Goal: Task Accomplishment & Management: Manage account settings

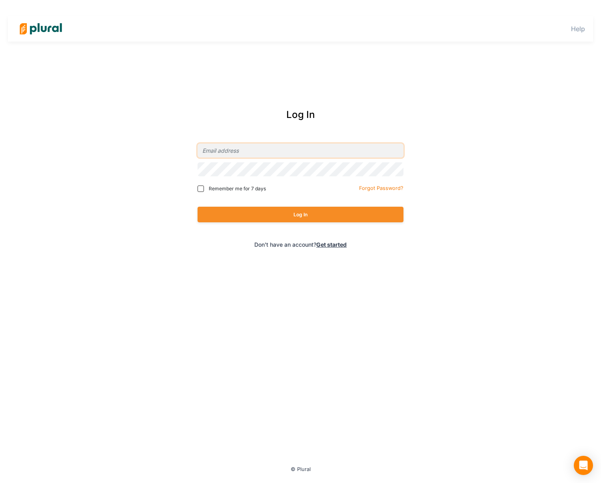
click at [221, 151] on input "email" at bounding box center [300, 150] width 206 height 14
type input "[PERSON_NAME][EMAIL_ADDRESS][DOMAIN_NAME]"
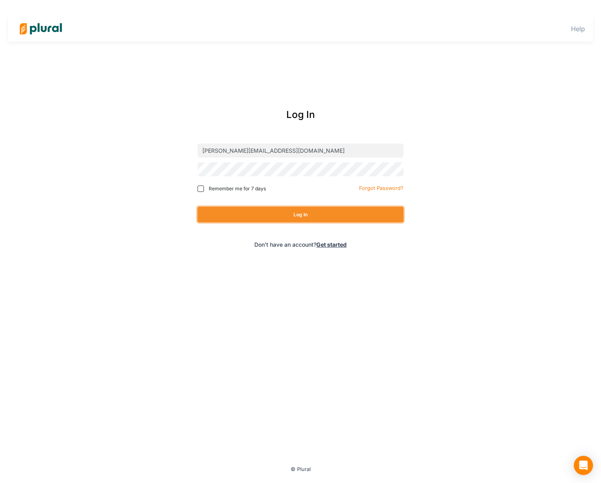
click at [250, 221] on button "Log In" at bounding box center [300, 215] width 206 height 16
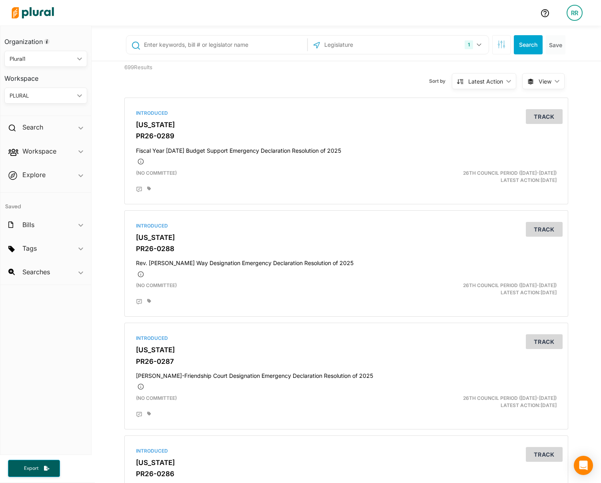
click at [573, 10] on div "RR" at bounding box center [574, 13] width 16 height 16
click at [367, 86] on div "Sort by Latest Action ic_keyboard_arrow_down Relevance Latest Action Latest Act…" at bounding box center [389, 76] width 266 height 30
click at [579, 11] on div "RR" at bounding box center [574, 13] width 16 height 16
click at [565, 89] on link "Notification Settings" at bounding box center [553, 96] width 70 height 20
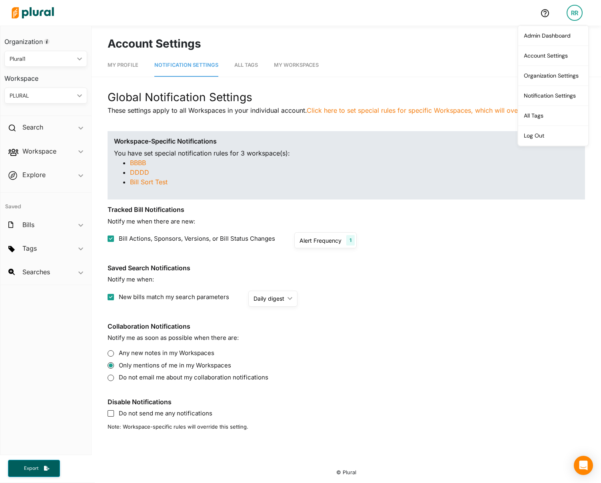
click at [321, 240] on div "Alert Frequency" at bounding box center [320, 240] width 42 height 8
click at [405, 231] on section "Tracked Bill Notifications Notify me when there are new: Bill Actions, Sponsors…" at bounding box center [345, 227] width 477 height 42
click at [46, 15] on img at bounding box center [33, 13] width 56 height 28
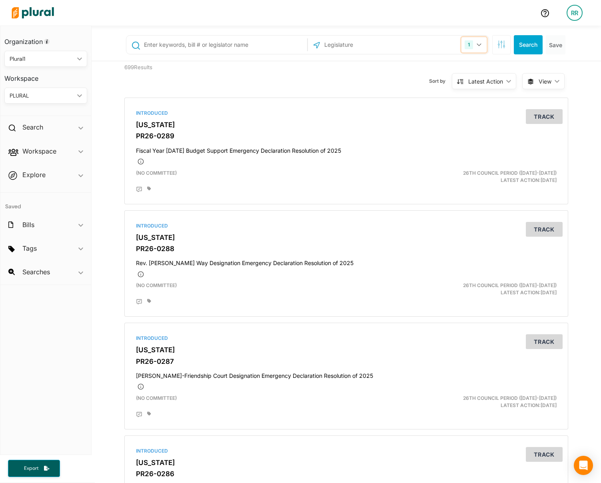
click at [476, 44] on icon "button" at bounding box center [478, 44] width 5 height 3
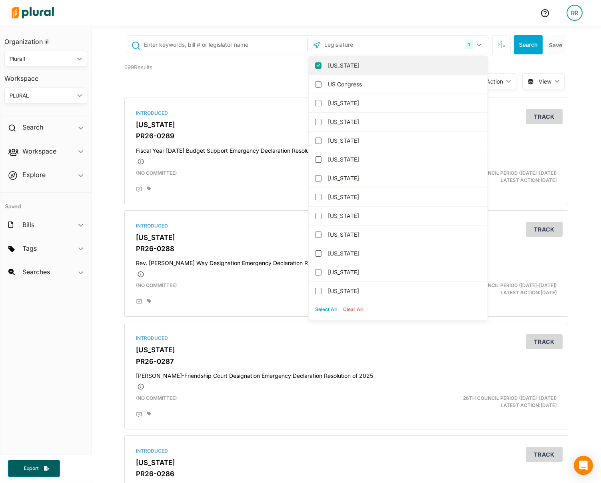
click at [316, 64] on columbia "[US_STATE]" at bounding box center [318, 65] width 6 height 6
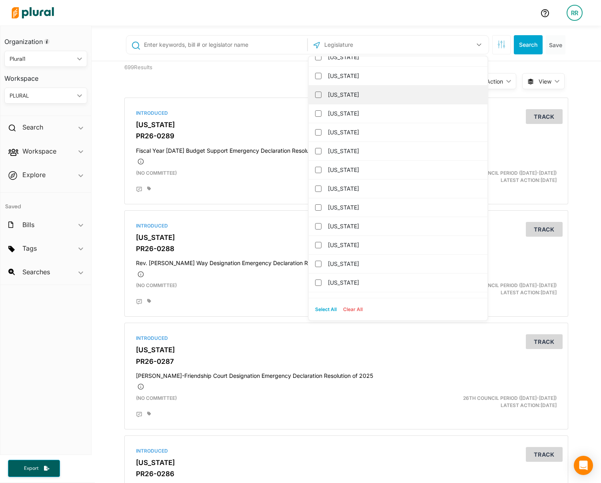
scroll to position [337, 0]
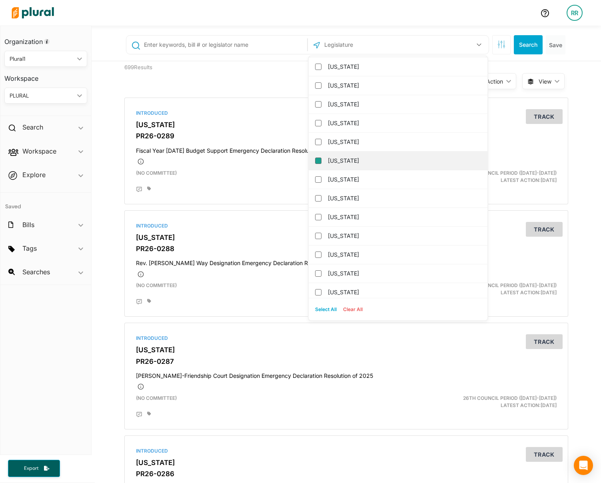
click at [315, 159] on input "[US_STATE]" at bounding box center [318, 160] width 6 height 6
click at [526, 42] on button "Search" at bounding box center [528, 44] width 29 height 19
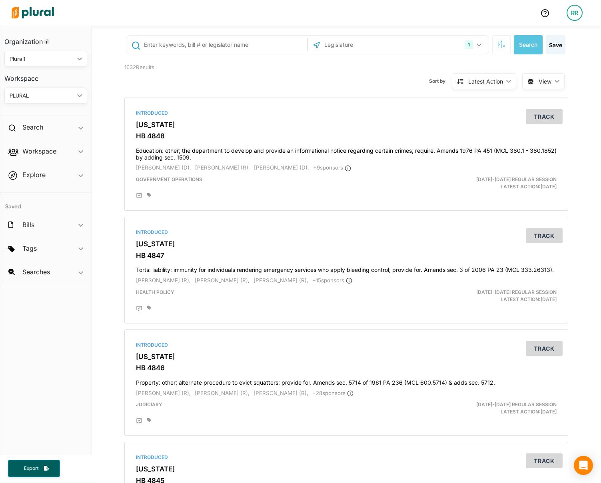
click at [84, 102] on div "PLURAL ic_keyboard_arrow_down" at bounding box center [45, 96] width 83 height 16
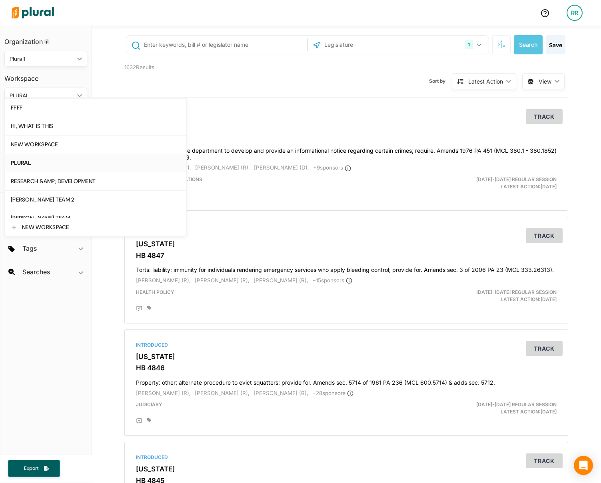
scroll to position [211, 0]
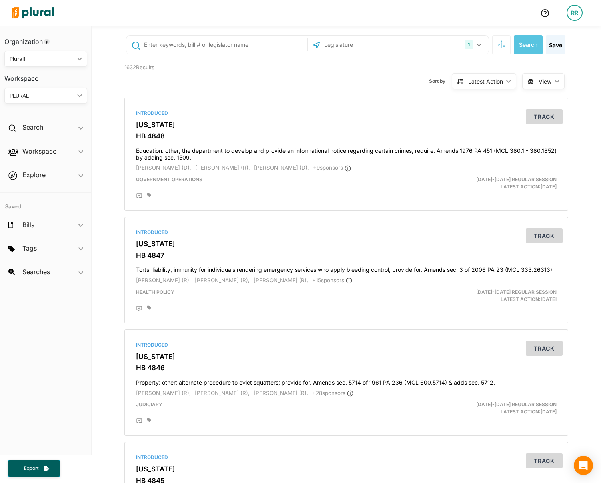
click at [235, 77] on div "1632 Results Sort by Latest Action ic_keyboard_arrow_down Relevance Latest Acti…" at bounding box center [346, 76] width 456 height 30
click at [502, 45] on button "button" at bounding box center [501, 44] width 18 height 19
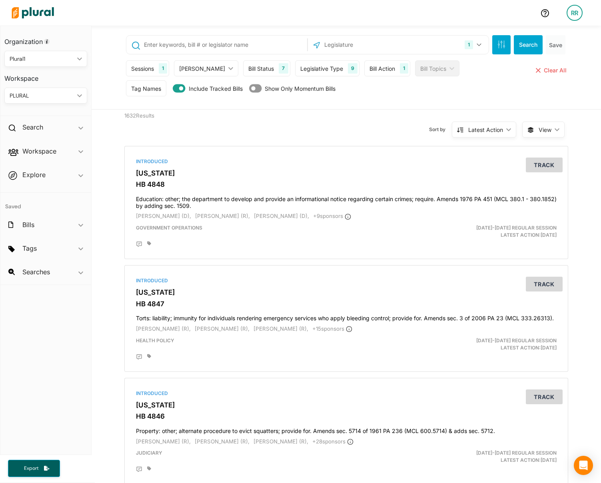
click at [169, 70] on div "Sessions 1 Current Sessions [DATE]-[DATE] Regular Session [DATE]-[DATE] Regular…" at bounding box center [347, 70] width 442 height 20
click at [164, 69] on div "1" at bounding box center [163, 68] width 8 height 10
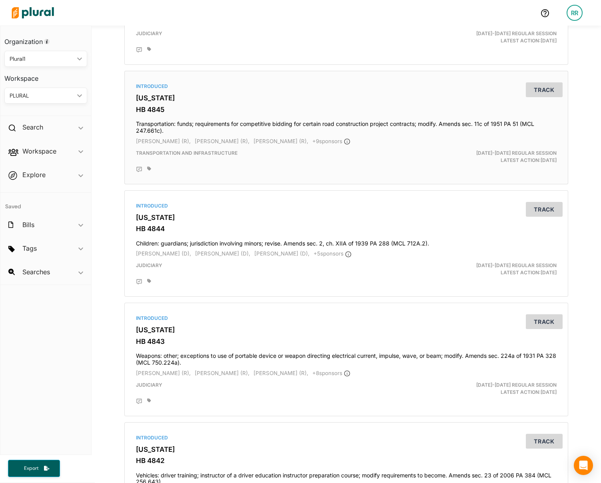
scroll to position [0, 0]
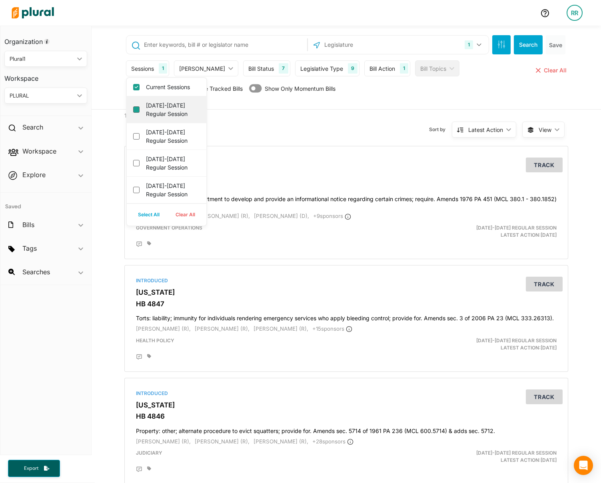
click at [135, 112] on session "[DATE]-[DATE] Regular Session" at bounding box center [136, 109] width 6 height 6
checkbox session "true"
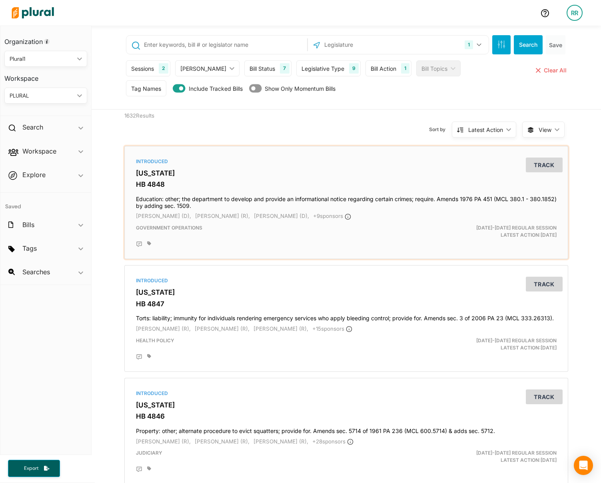
click at [297, 154] on div "Introduced [US_STATE] HB 4848 Education: other; the department to develop and p…" at bounding box center [346, 202] width 436 height 106
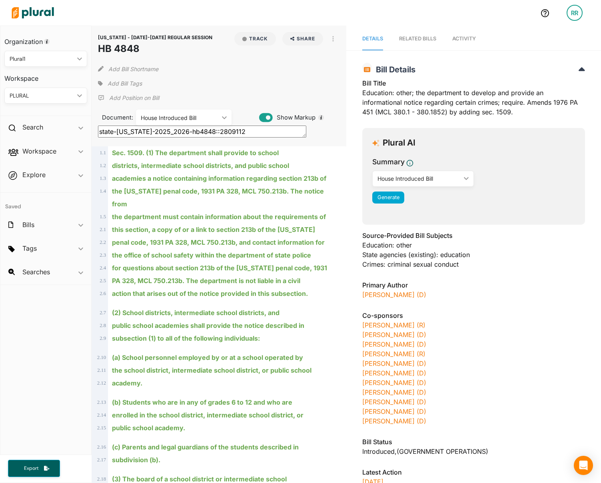
click at [250, 46] on div "[US_STATE] - [DATE]-[DATE] REGULAR SESSION HB 4848 Track Share Email LinkedIn X…" at bounding box center [219, 44] width 242 height 24
click at [230, 16] on div at bounding box center [270, 13] width 525 height 28
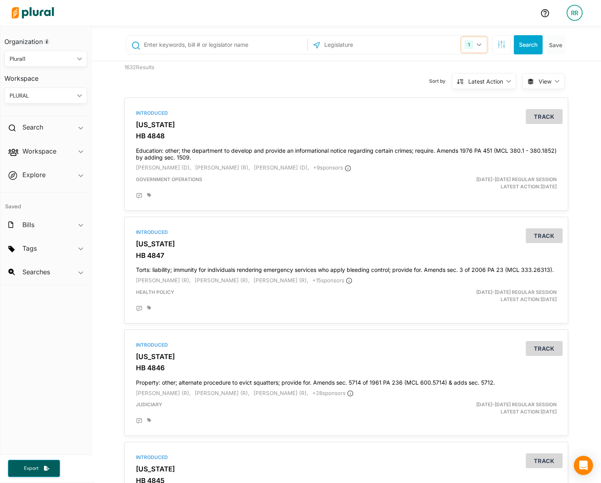
click at [469, 45] on div "1" at bounding box center [468, 44] width 8 height 9
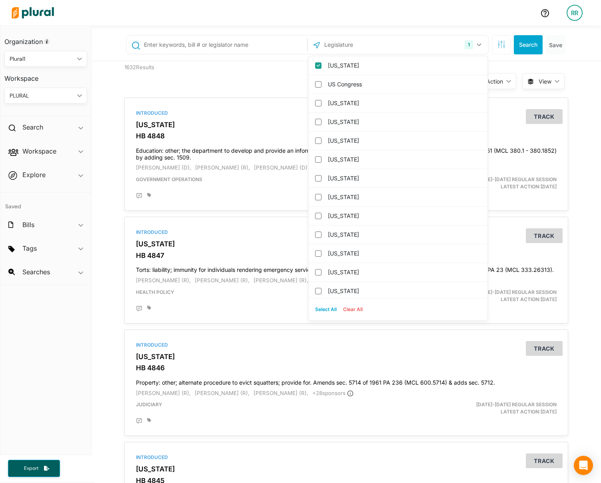
click at [273, 64] on div "Sort by Latest Action ic_keyboard_arrow_down Relevance Latest Action Latest Act…" at bounding box center [389, 76] width 266 height 30
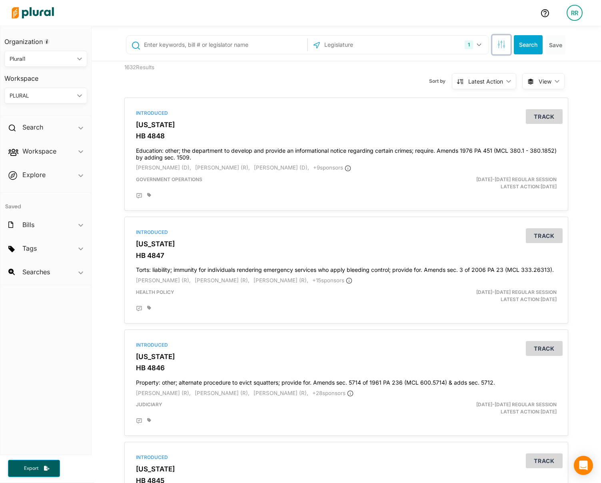
click at [502, 47] on icon "button" at bounding box center [501, 44] width 8 height 8
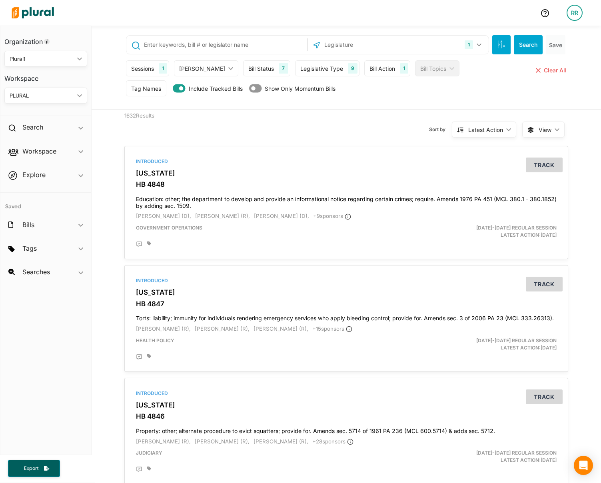
click at [160, 63] on div "Sessions 1" at bounding box center [147, 68] width 43 height 16
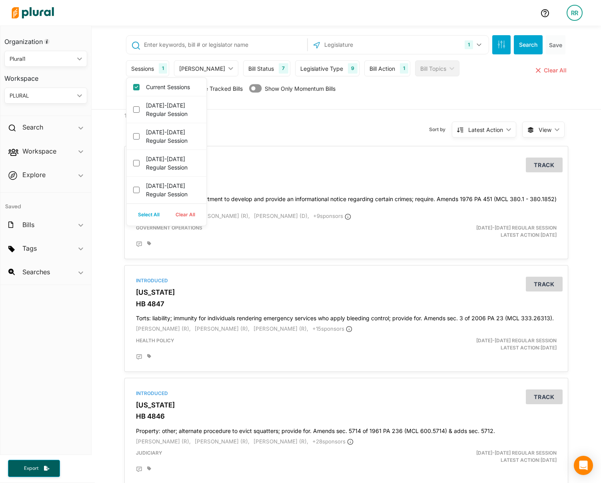
click at [371, 114] on div "Sort by Latest Action ic_keyboard_arrow_down Relevance Latest Action Latest Act…" at bounding box center [389, 124] width 266 height 30
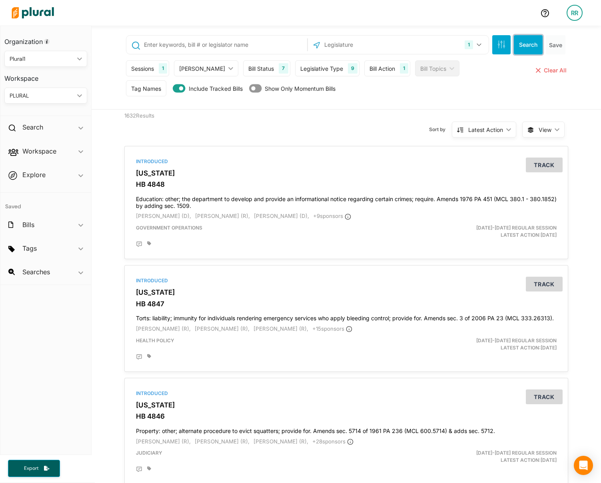
click at [526, 49] on button "Search" at bounding box center [528, 44] width 29 height 19
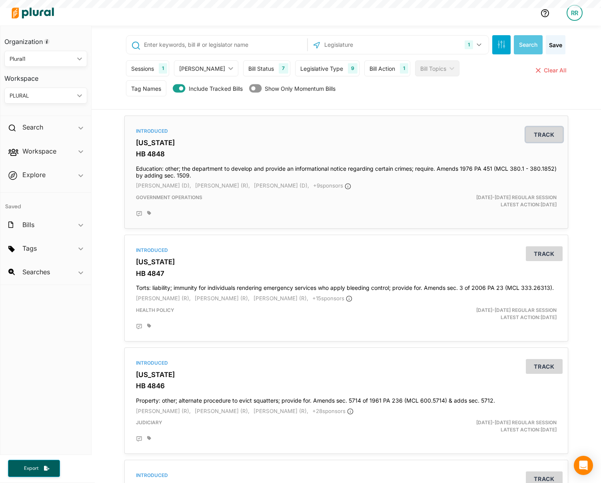
click at [533, 137] on button "Track" at bounding box center [543, 134] width 37 height 15
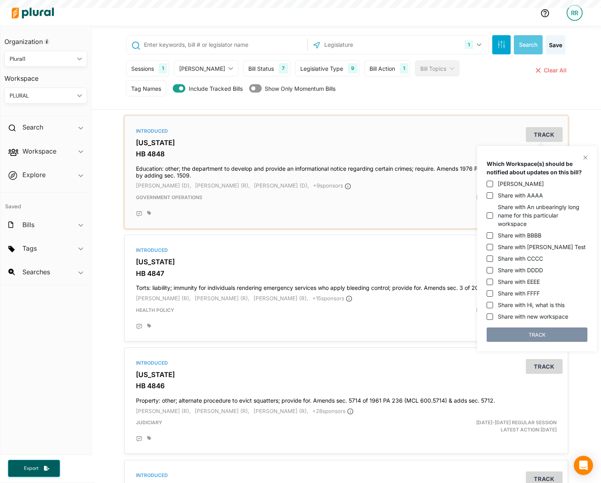
click at [370, 126] on div "Introduced [US_STATE] HB 4848 Education: other; the department to develop and p…" at bounding box center [346, 172] width 436 height 106
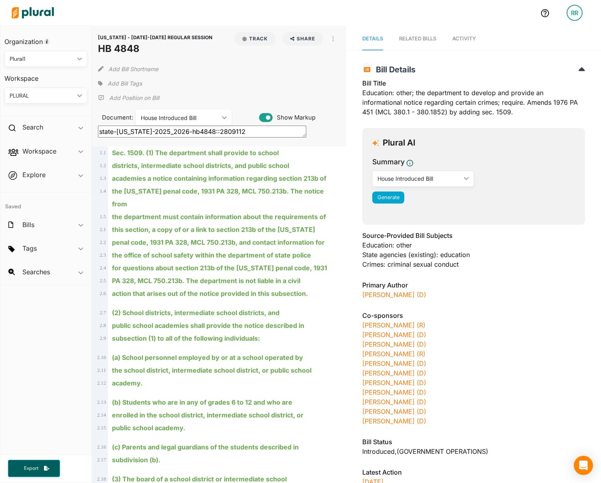
click at [25, 96] on div "PLURAL" at bounding box center [42, 96] width 64 height 8
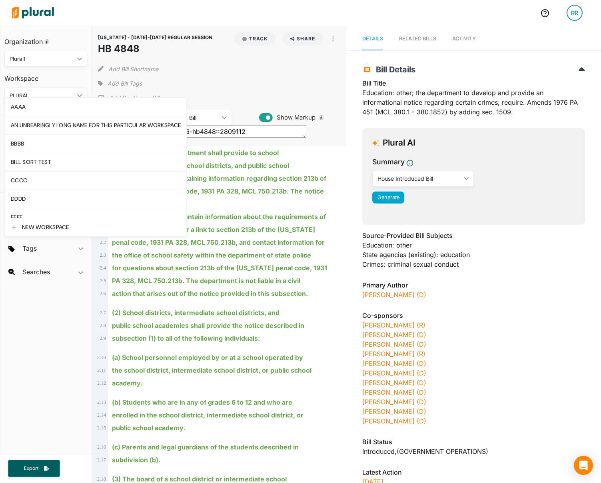
click at [318, 189] on ins "the [US_STATE] penal code, 1931 PA 328, MCL 750.213b. The notice from" at bounding box center [218, 197] width 212 height 21
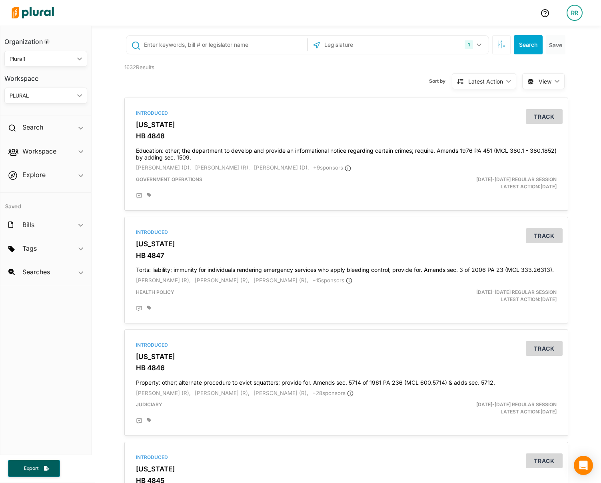
click at [60, 97] on div "PLURAL" at bounding box center [42, 96] width 64 height 8
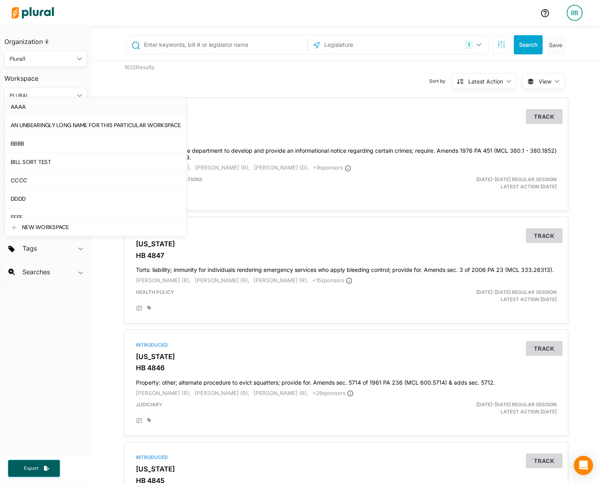
click at [39, 111] on link "AAAA" at bounding box center [95, 107] width 181 height 18
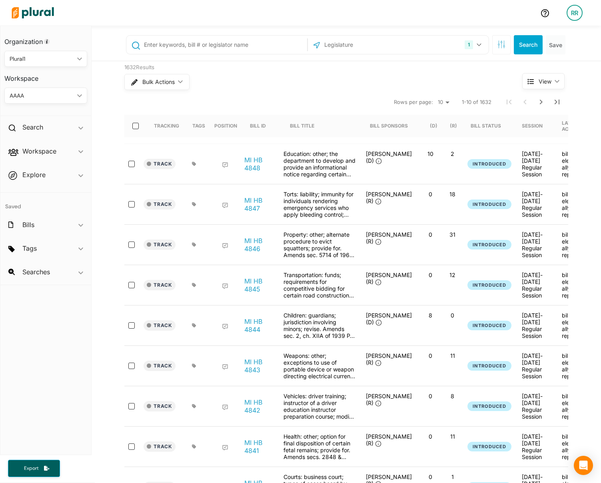
click at [442, 103] on select "10 20 50" at bounding box center [443, 103] width 18 height 10
click at [133, 123] on input "select-all-rows" at bounding box center [135, 126] width 6 height 6
checkbox input "true"
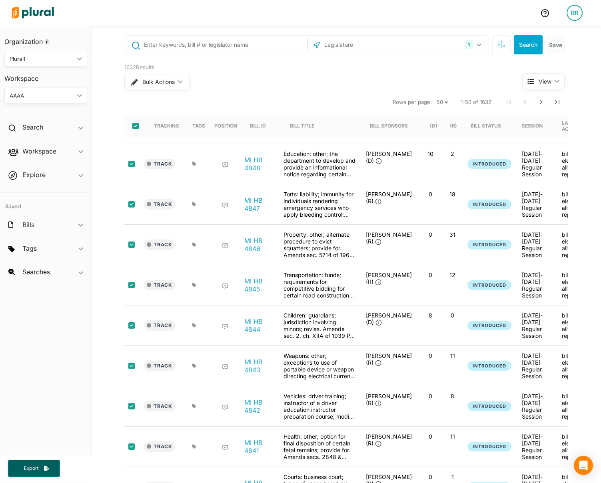
checkbox input "true"
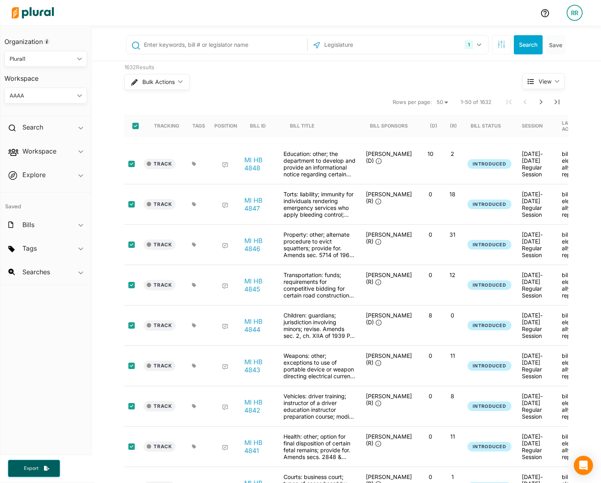
checkbox input "true"
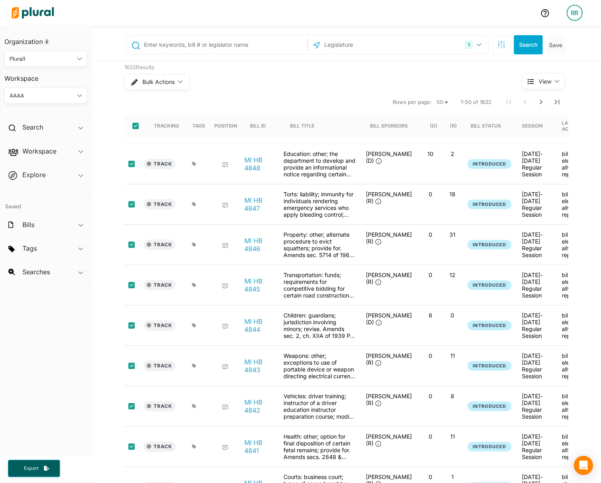
checkbox input "true"
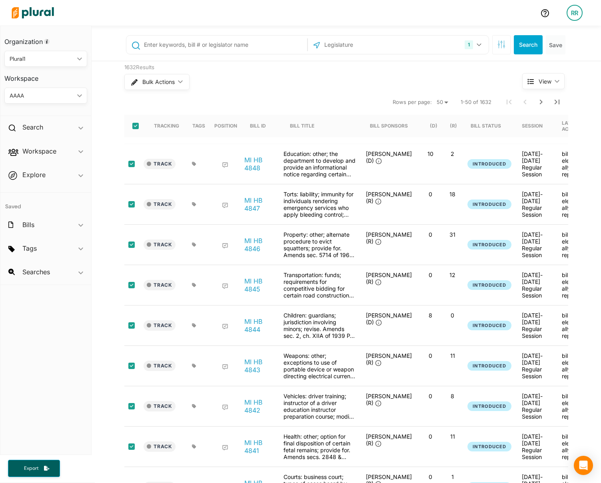
checkbox input "true"
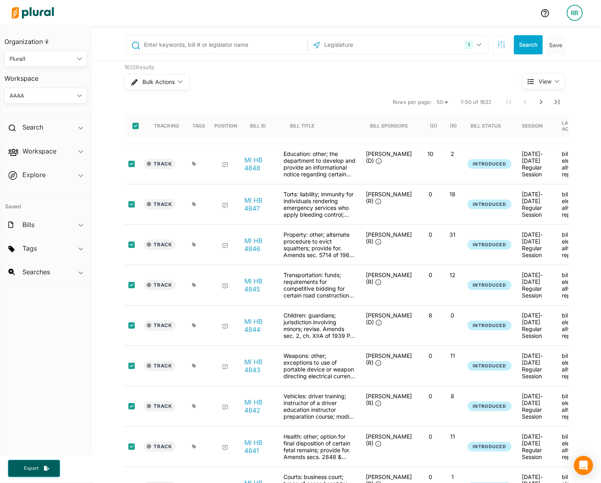
checkbox input "true"
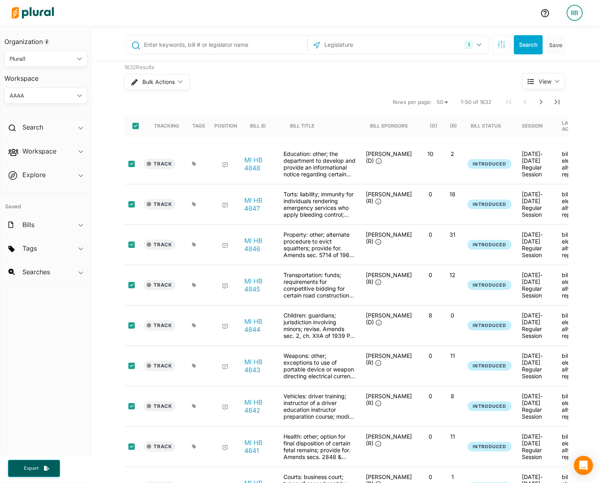
checkbox input "true"
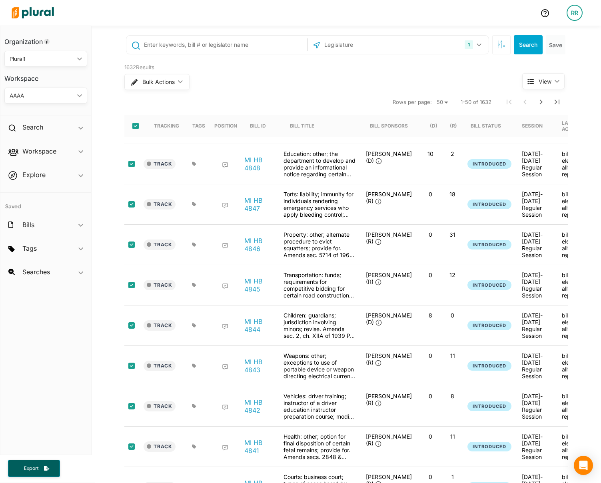
checkbox input "true"
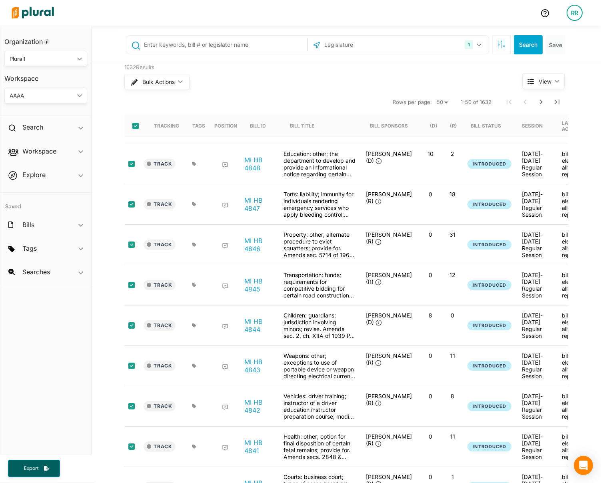
checkbox input "true"
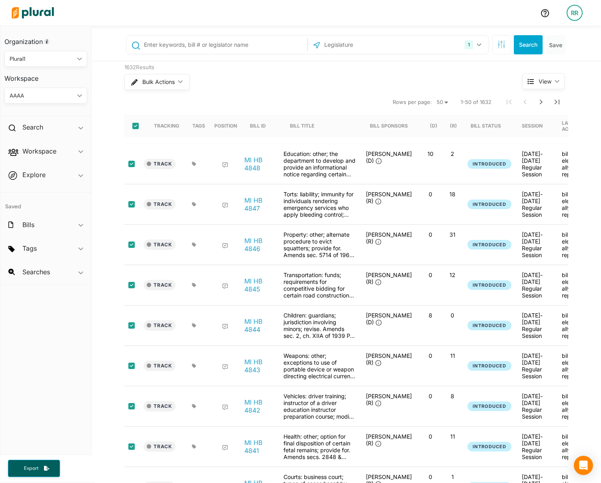
checkbox input "true"
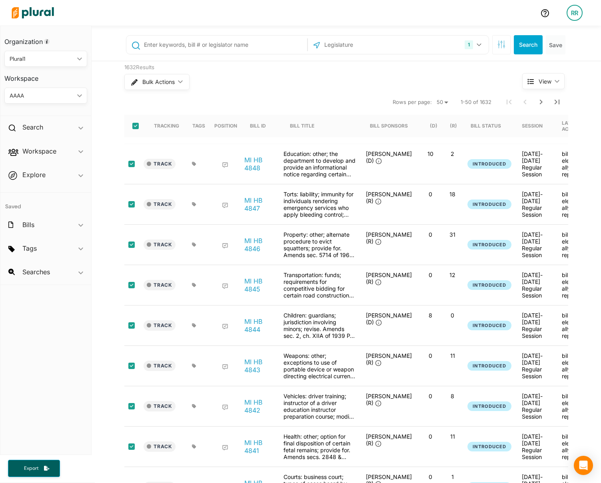
checkbox input "true"
click at [174, 81] on icon "ic_keyboard_arrow_down" at bounding box center [178, 82] width 8 height 4
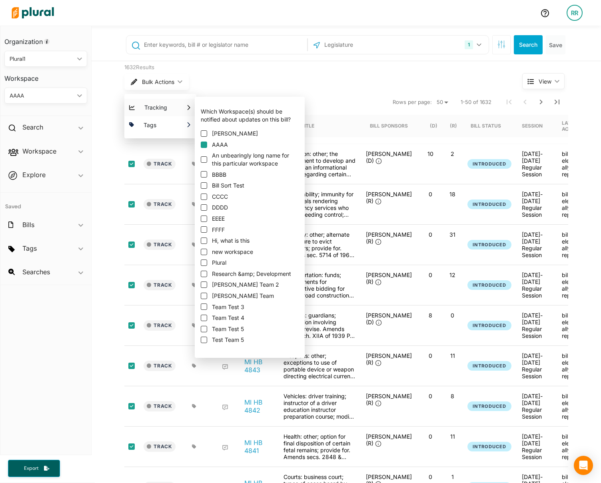
click at [201, 145] on input "AAAA" at bounding box center [204, 144] width 6 height 6
checkbox input "true"
checkbox input "false"
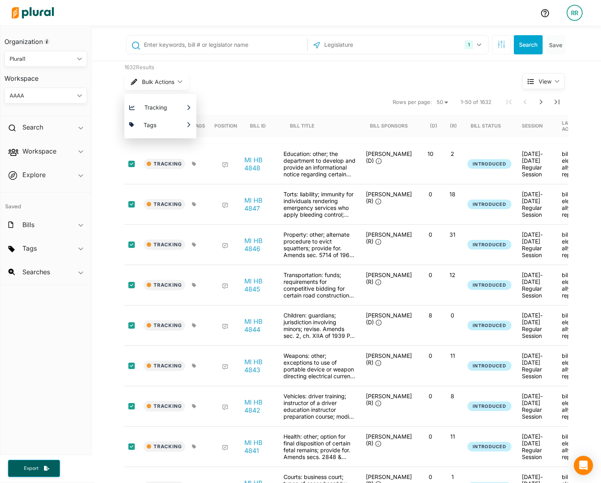
click at [361, 72] on div "Bulk Actions ic_keyboard_arrow_down Tracking Which Workspace(s) should be notif…" at bounding box center [308, 82] width 368 height 21
click at [255, 95] on nav "Rows per page: 10 20 50 1-50 of 1632" at bounding box center [346, 102] width 444 height 22
